Goal: Find specific page/section: Find specific page/section

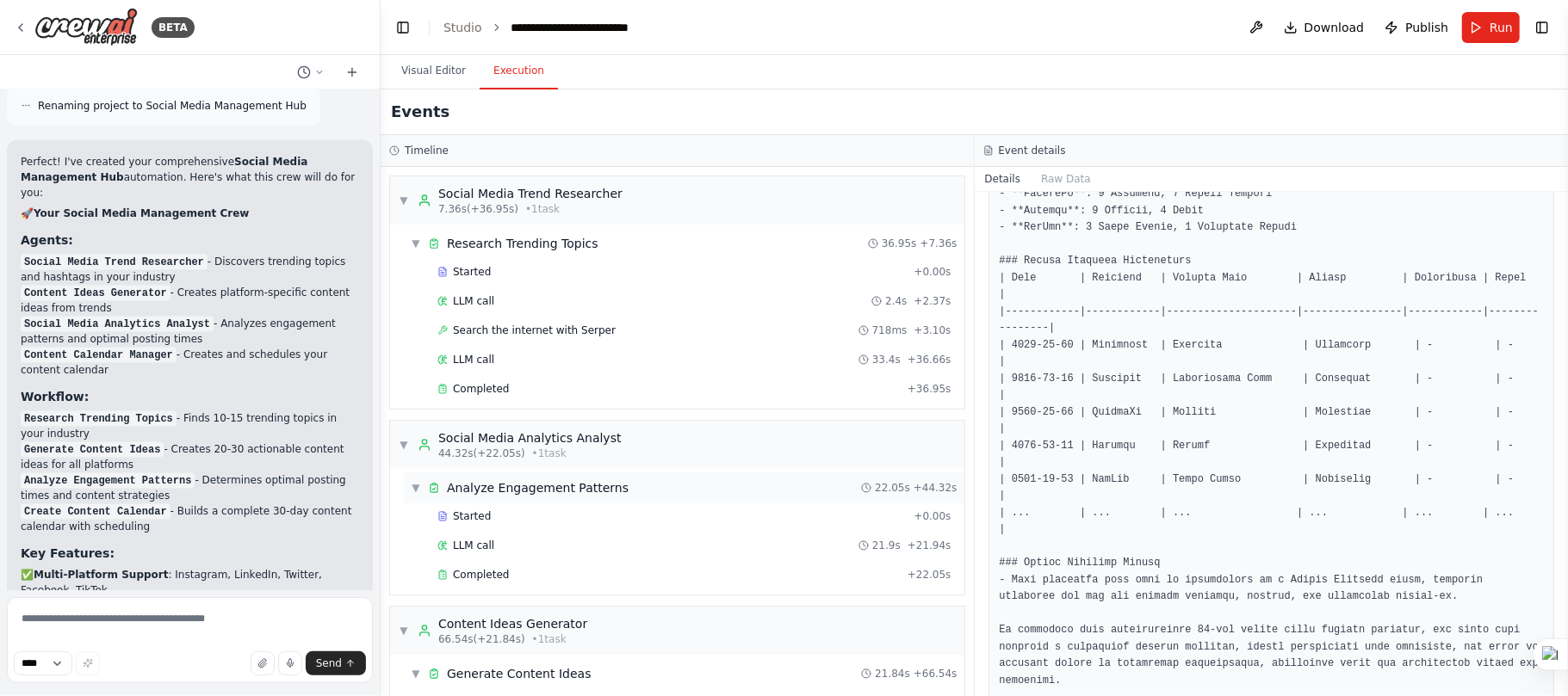
scroll to position [301, 0]
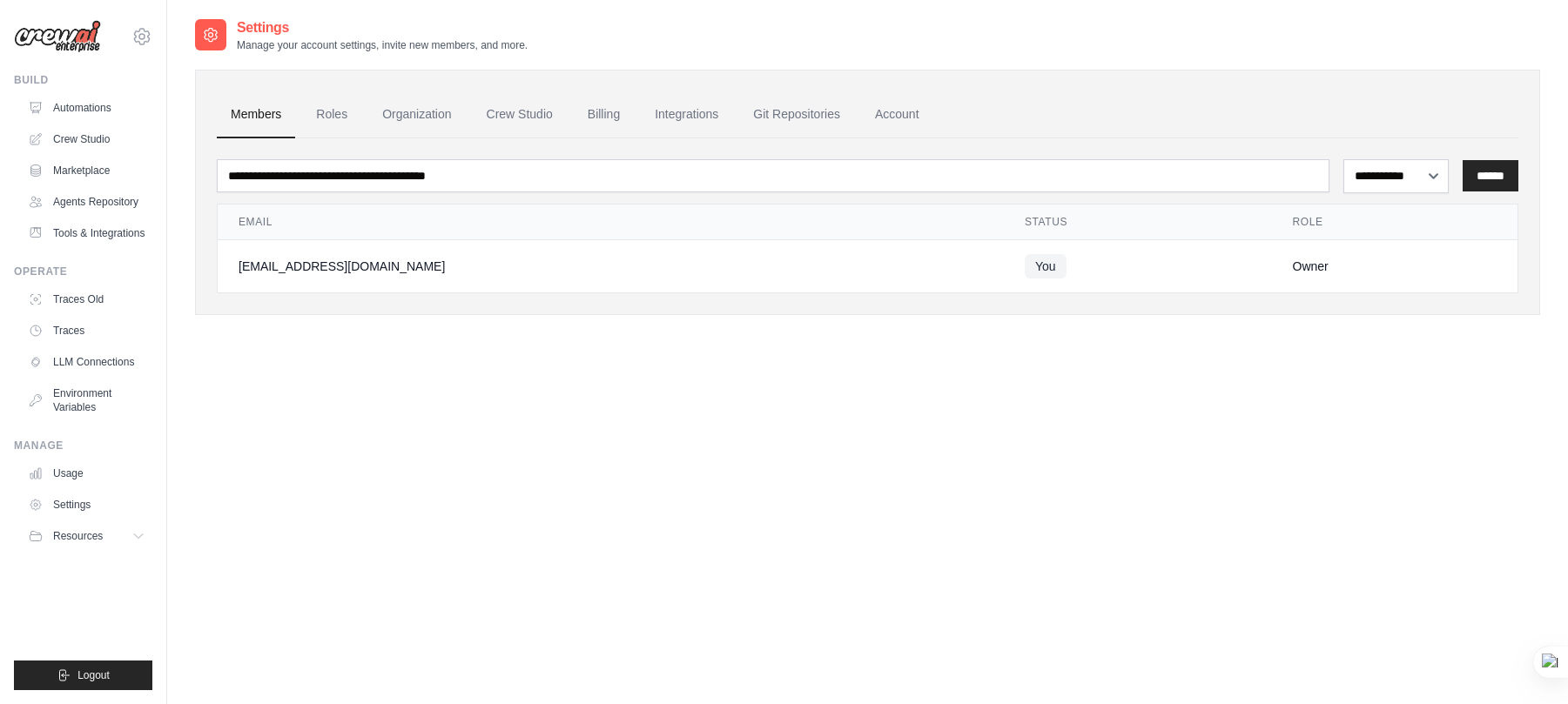
scroll to position [34, 0]
